Goal: Task Accomplishment & Management: Manage account settings

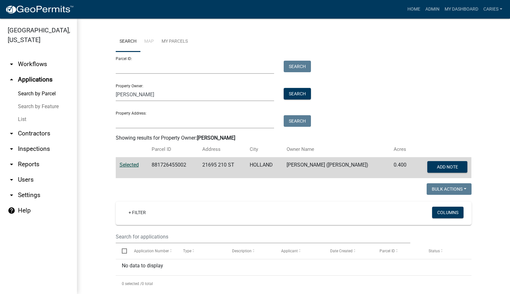
click at [132, 164] on span "Selected" at bounding box center [129, 164] width 19 height 6
click at [452, 8] on link "My Dashboard" at bounding box center [461, 9] width 39 height 12
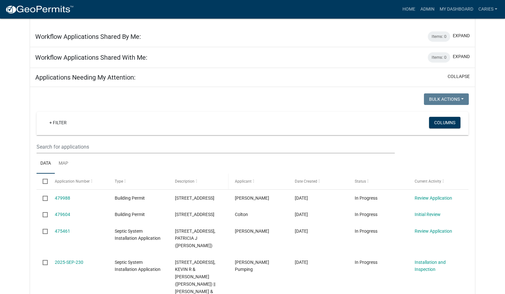
scroll to position [417, 0]
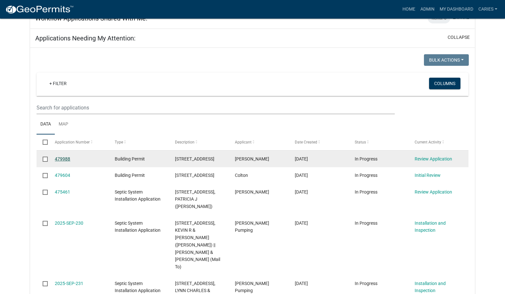
click at [58, 158] on link "479988" at bounding box center [62, 158] width 15 height 5
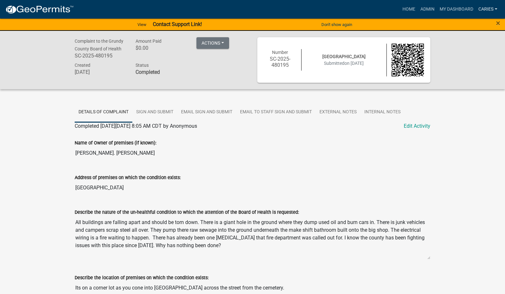
click at [489, 8] on link "CarieS" at bounding box center [488, 9] width 24 height 12
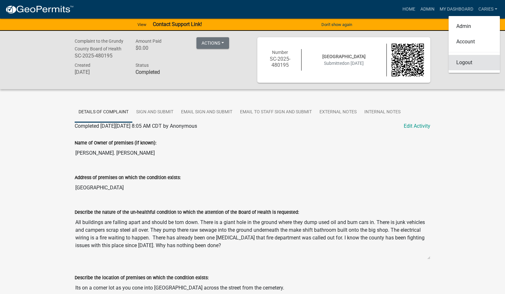
click at [464, 62] on link "Logout" at bounding box center [474, 62] width 51 height 15
